Goal: Task Accomplishment & Management: Complete application form

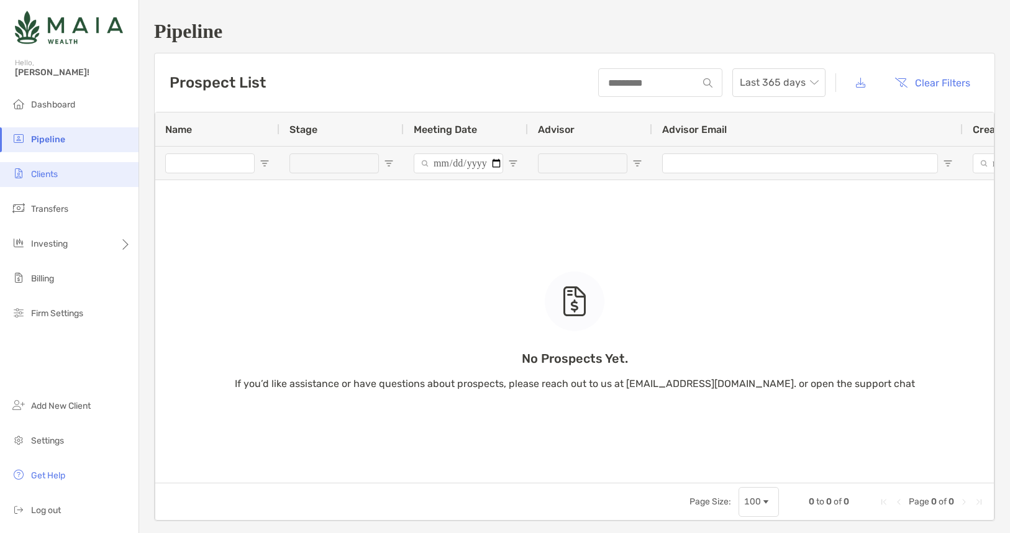
click at [60, 174] on li "Clients" at bounding box center [69, 174] width 139 height 25
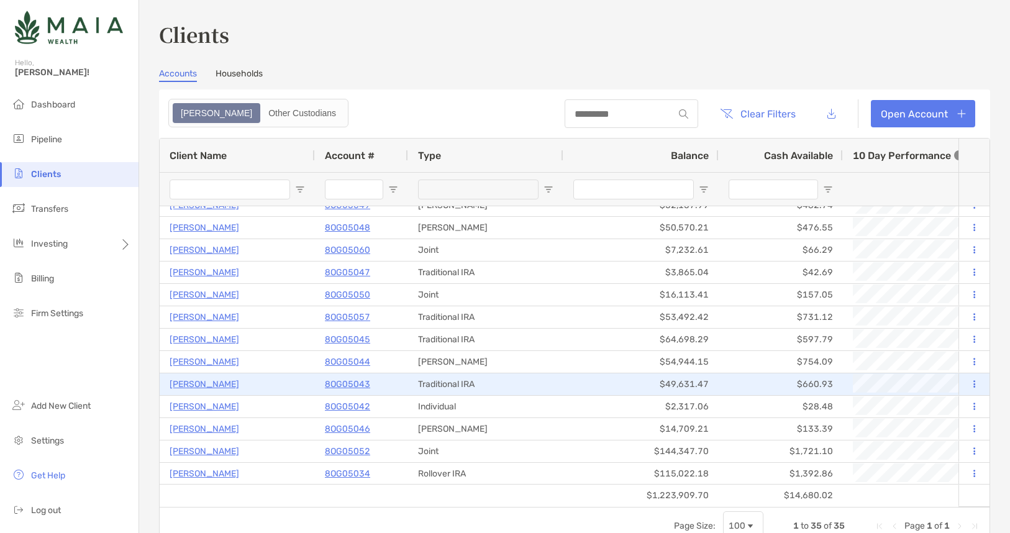
scroll to position [482, 0]
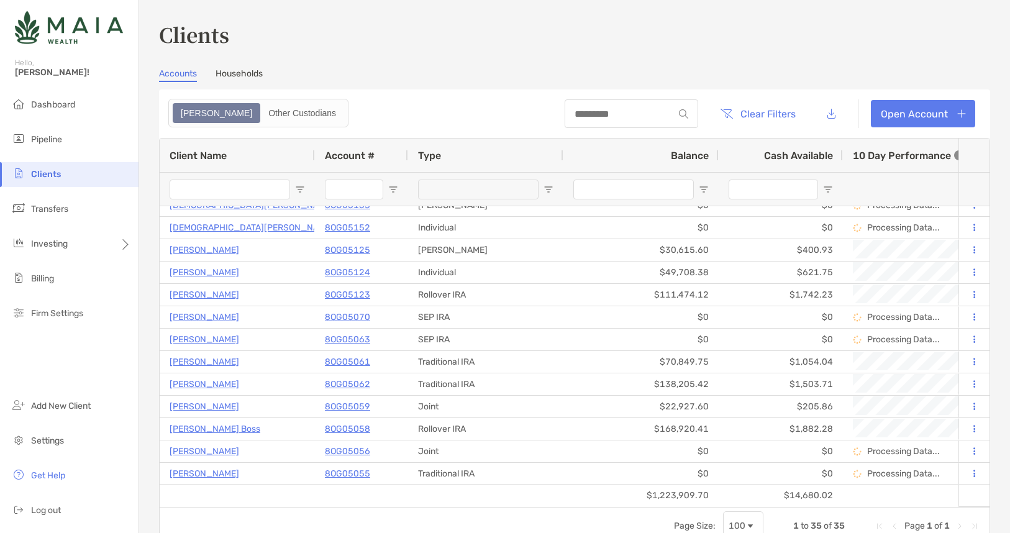
click at [221, 191] on input "Client Name Filter Input" at bounding box center [230, 189] width 120 height 20
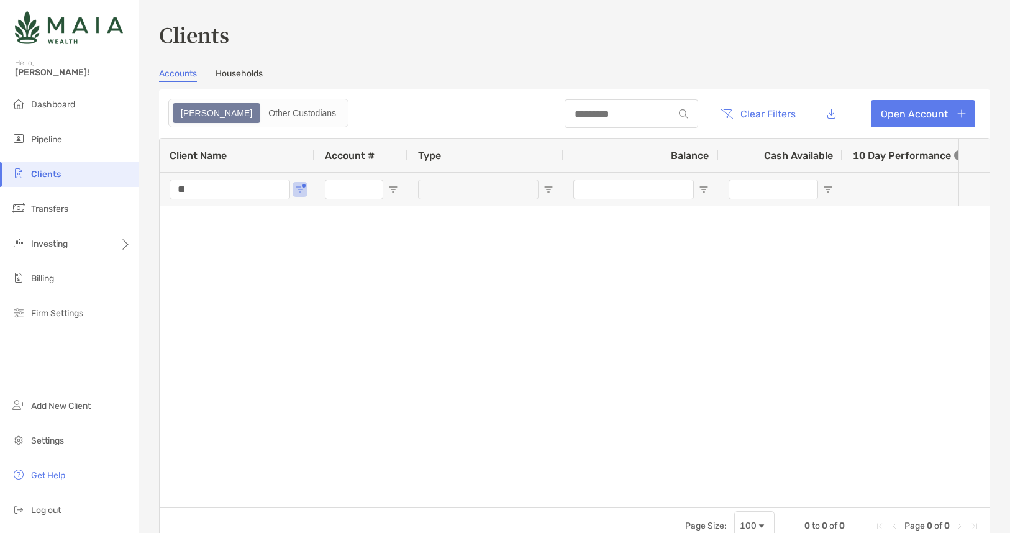
type input "*"
drag, startPoint x: 219, startPoint y: 189, endPoint x: 137, endPoint y: 190, distance: 81.4
click at [137, 190] on div "Clients Hello, [PERSON_NAME]! Dashboard Pipeline Clients Transfers Investing Bi…" at bounding box center [505, 266] width 1010 height 533
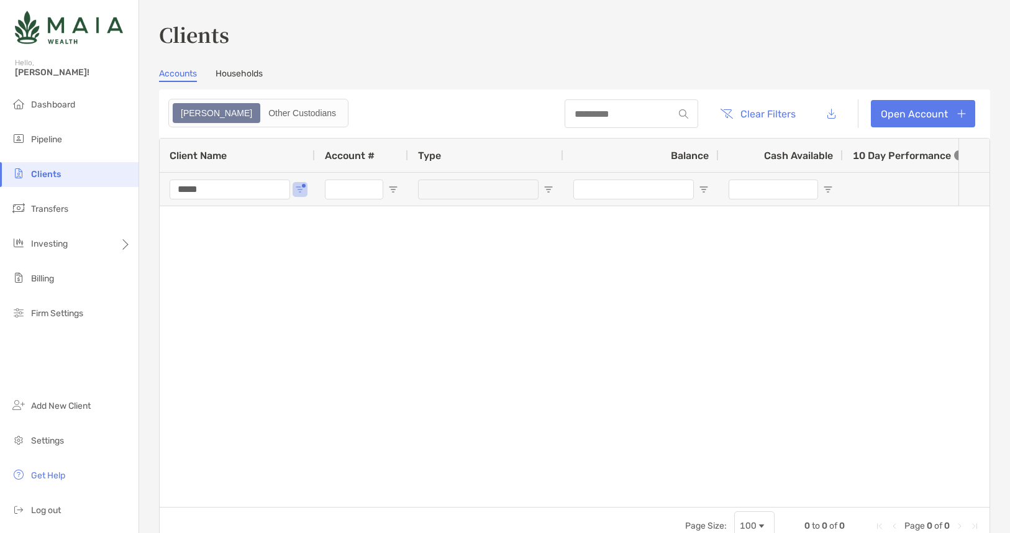
click at [232, 191] on input "*****" at bounding box center [230, 189] width 120 height 20
drag, startPoint x: 232, startPoint y: 191, endPoint x: 153, endPoint y: 192, distance: 78.3
click at [153, 192] on div "Clients Accounts Households Zoe Other Custodians Clear Filters Open Account 0 t…" at bounding box center [574, 266] width 871 height 533
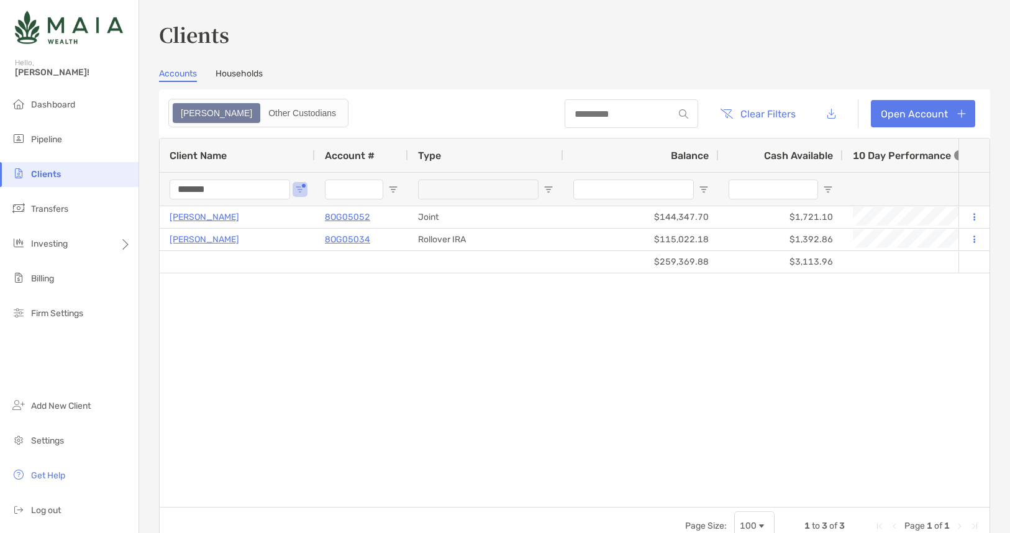
type input "*******"
click at [963, 111] on link "Open Account" at bounding box center [923, 113] width 104 height 27
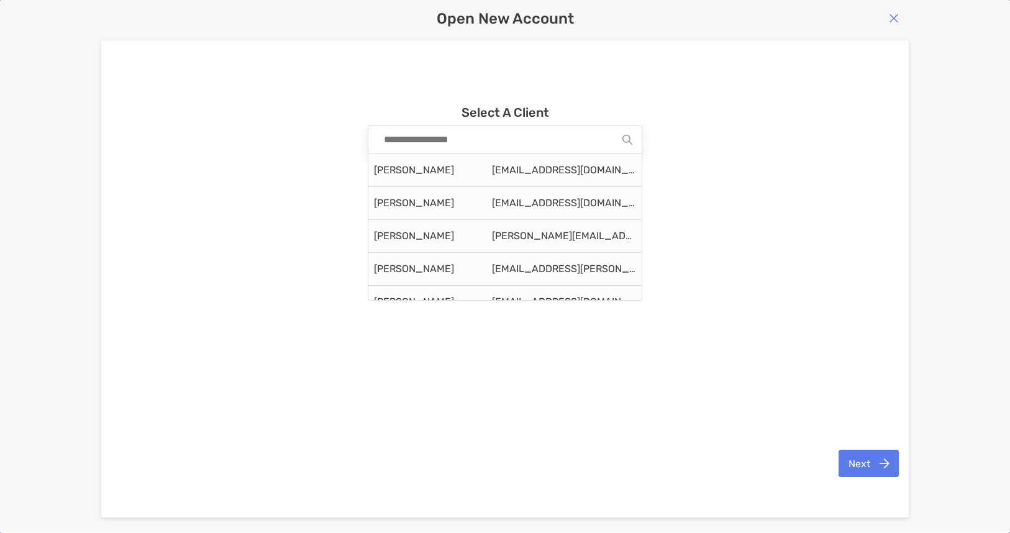
click at [582, 145] on input at bounding box center [500, 139] width 245 height 28
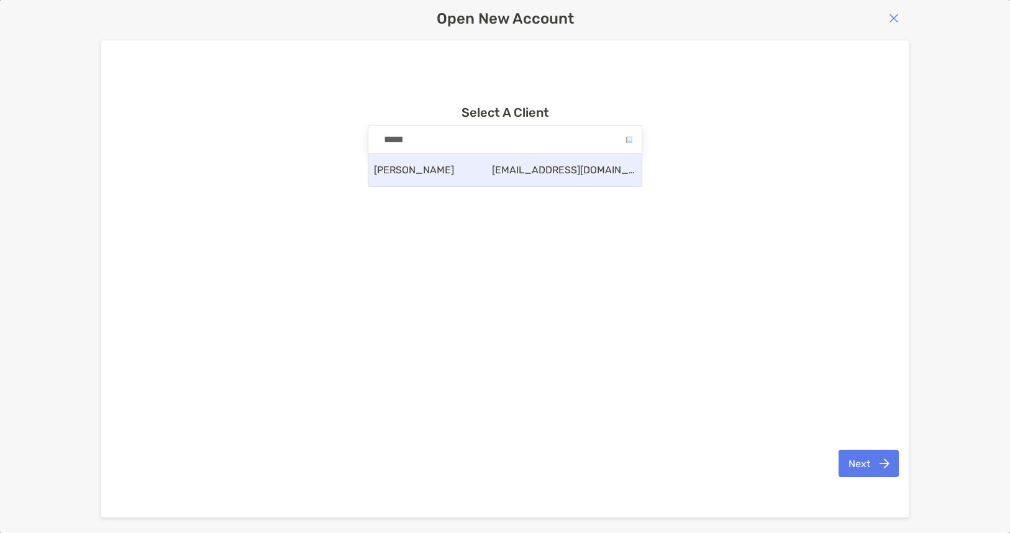
click at [592, 179] on div "[PERSON_NAME] [EMAIL_ADDRESS][DOMAIN_NAME]" at bounding box center [504, 170] width 273 height 32
type input "**********"
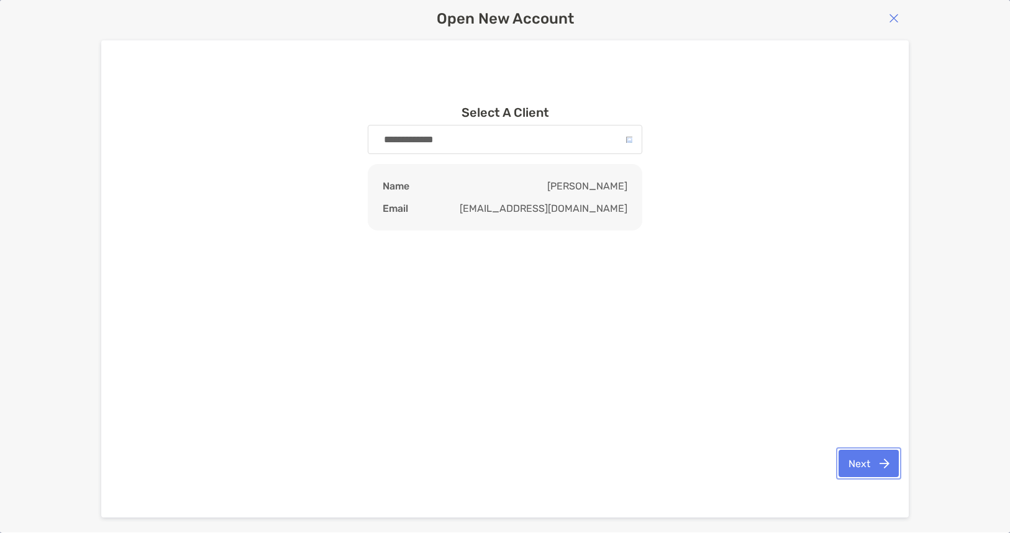
click at [878, 469] on button "Next" at bounding box center [868, 463] width 60 height 27
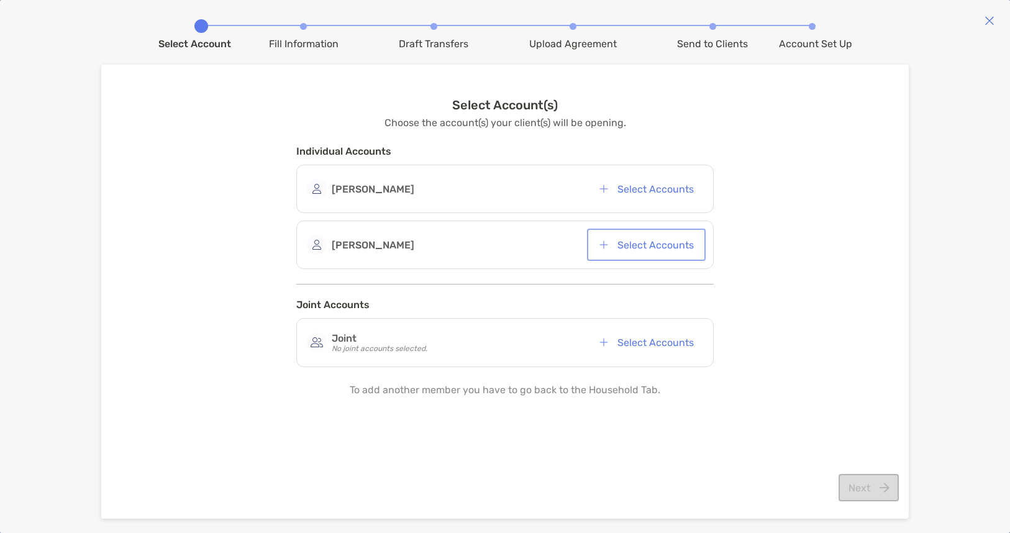
click at [652, 249] on button "Select Accounts" at bounding box center [646, 244] width 114 height 27
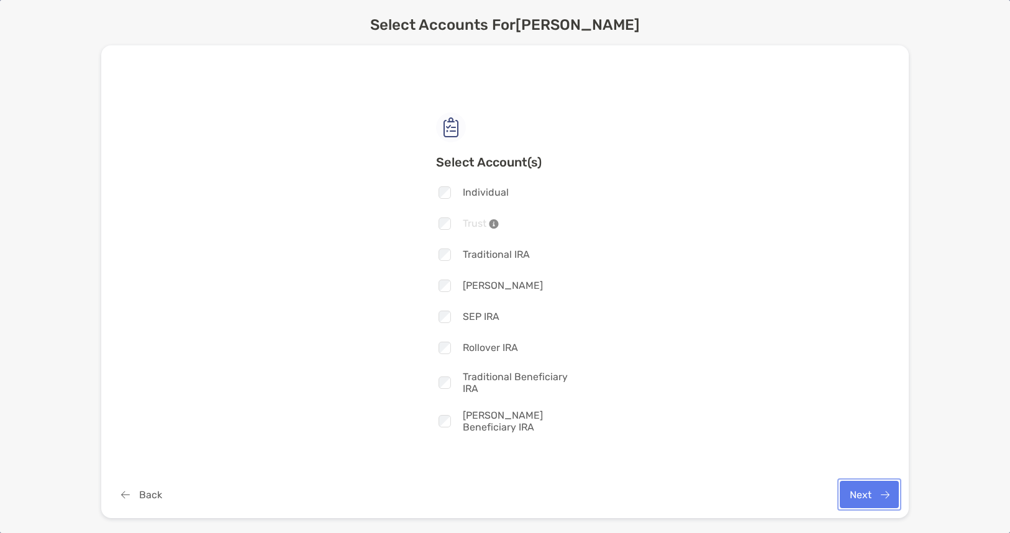
click at [869, 496] on button "Next" at bounding box center [869, 494] width 59 height 27
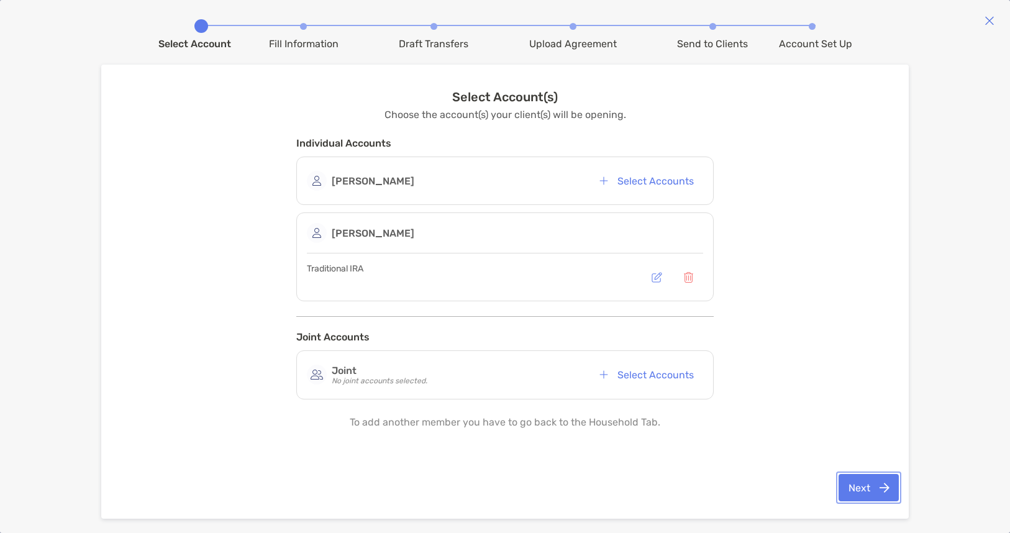
click at [861, 484] on button "Next" at bounding box center [868, 487] width 60 height 27
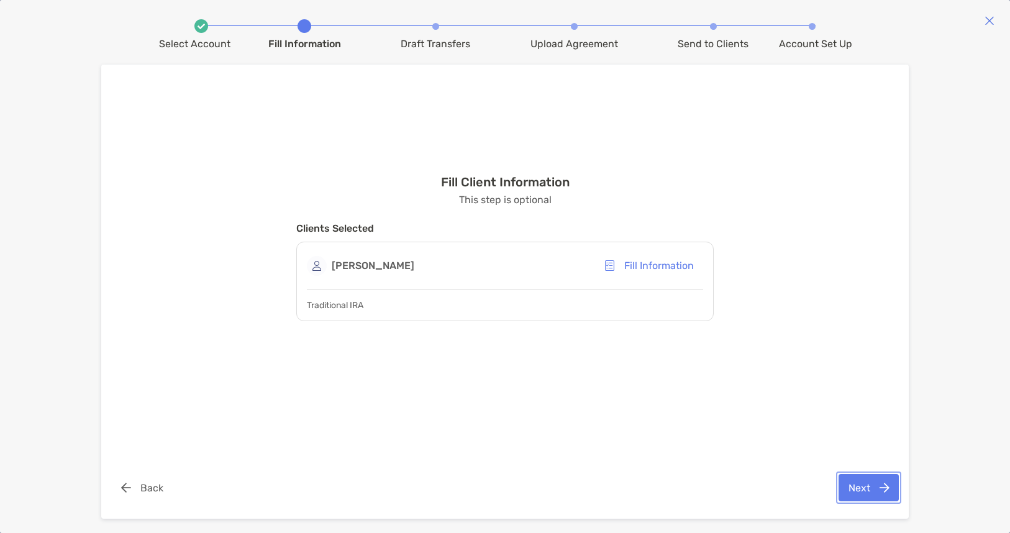
click at [873, 489] on button "Next" at bounding box center [868, 487] width 60 height 27
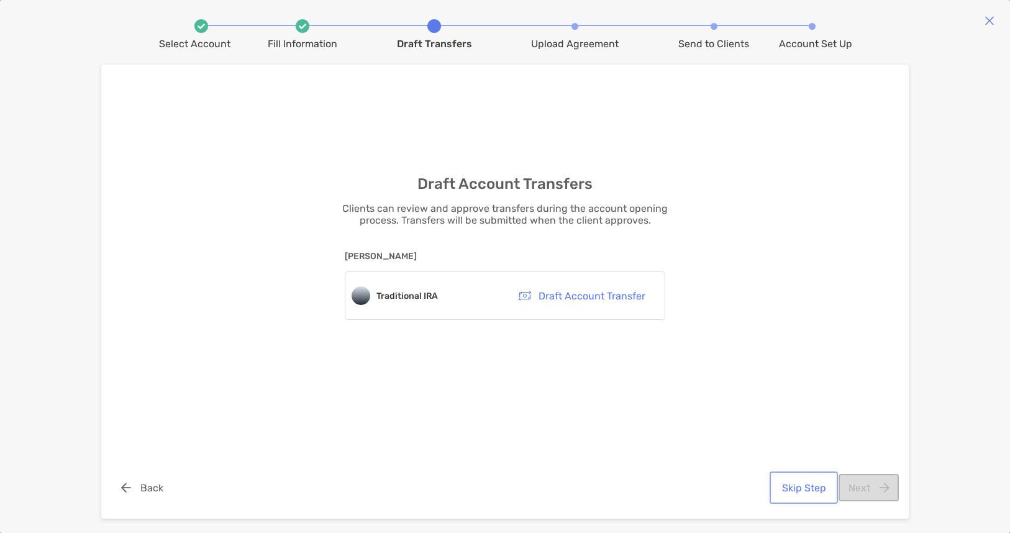
click at [809, 492] on button "Skip Step" at bounding box center [803, 487] width 63 height 27
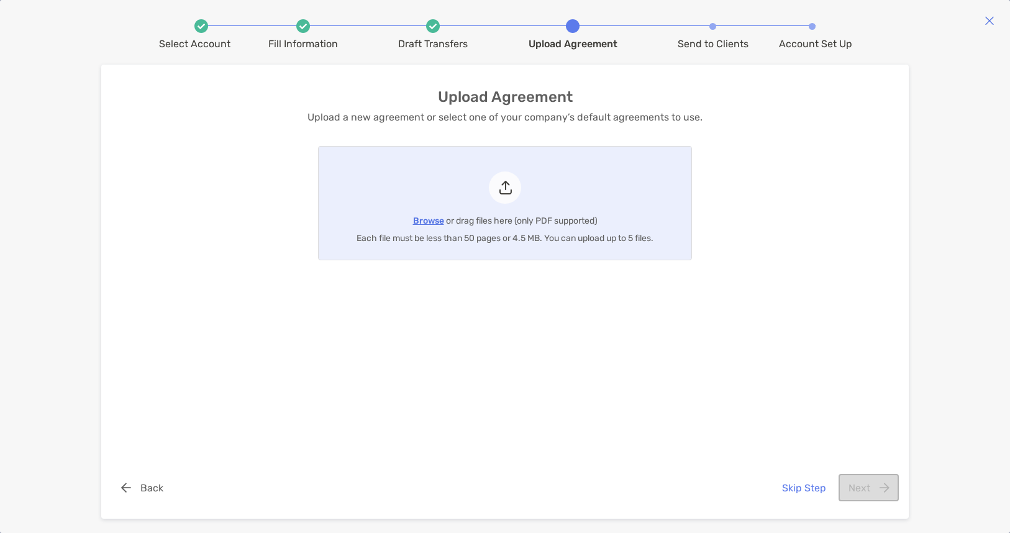
click at [429, 219] on span "Browse" at bounding box center [428, 221] width 31 height 11
click at [319, 219] on input "Browse or drag files here (only PDF supported) Each file must be less than 50 p…" at bounding box center [319, 203] width 0 height 113
click at [989, 22] on img at bounding box center [989, 21] width 10 height 10
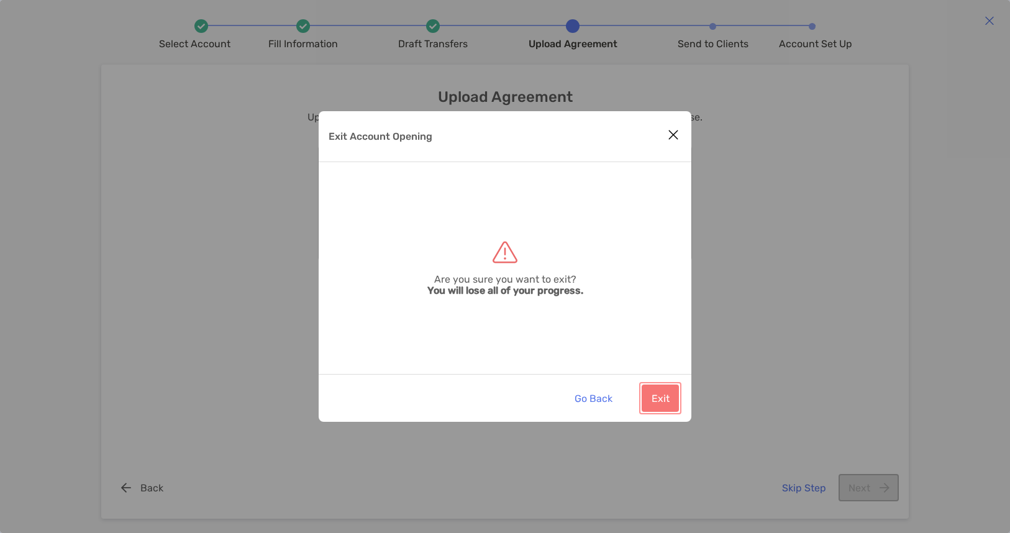
click at [658, 403] on button "Exit" at bounding box center [660, 397] width 37 height 27
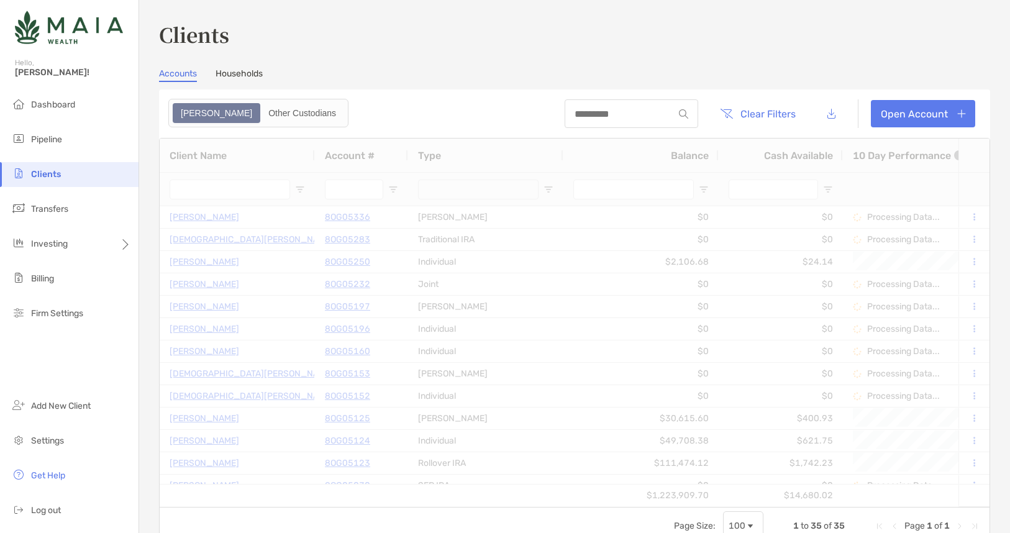
type input "*******"
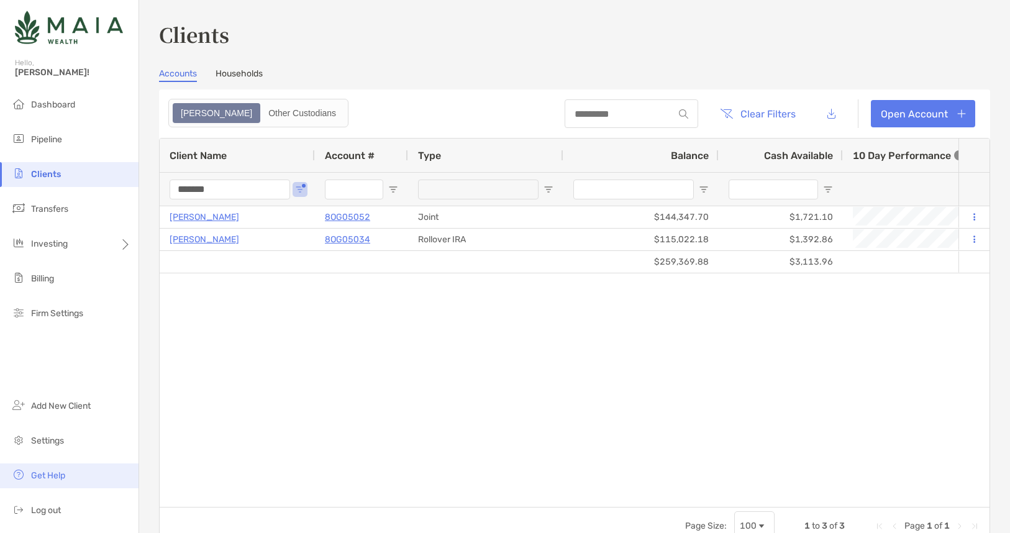
click at [59, 479] on span "Get Help" at bounding box center [48, 475] width 34 height 11
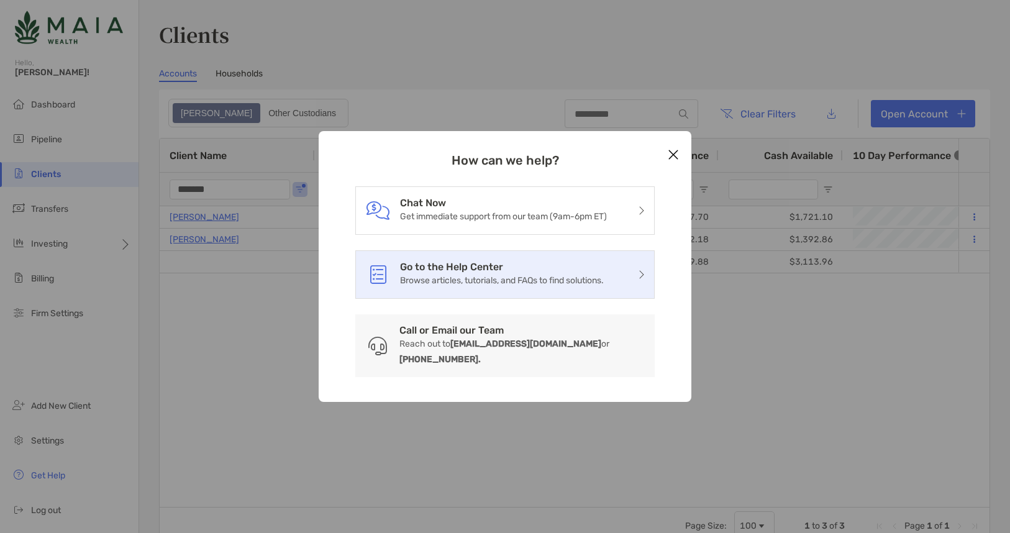
click at [589, 286] on p "Browse articles, tutorials, and FAQs to find solutions." at bounding box center [502, 281] width 204 height 16
